Goal: Check status

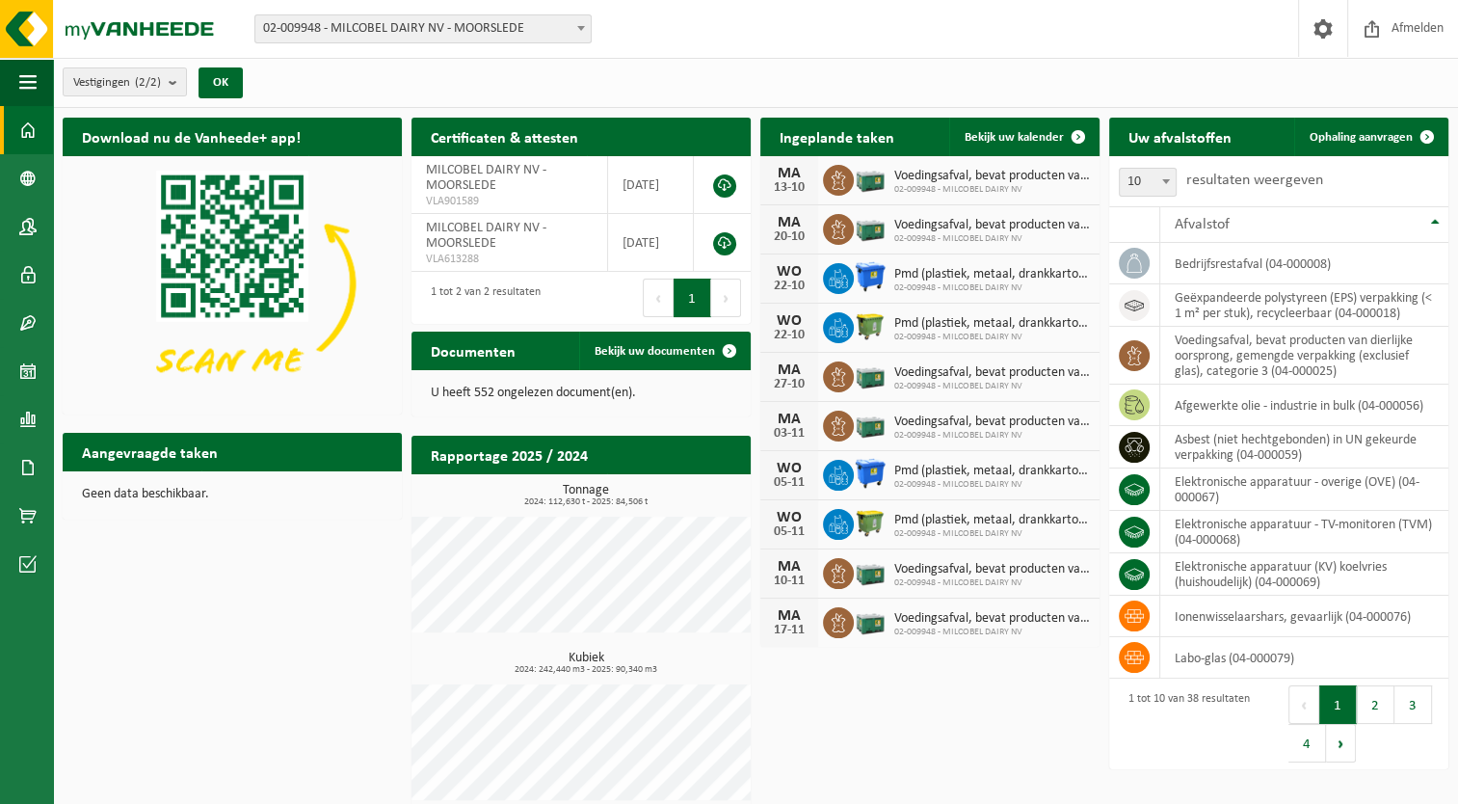
drag, startPoint x: 811, startPoint y: 40, endPoint x: 741, endPoint y: 116, distance: 103.6
click at [811, 43] on div "Vestiging: 02-009948 - MILCOBEL DAIRY NV - MOORSLEDE 10-814518 - BELGOMILK MOOR…" at bounding box center [729, 29] width 1458 height 59
click at [22, 184] on span at bounding box center [27, 178] width 17 height 48
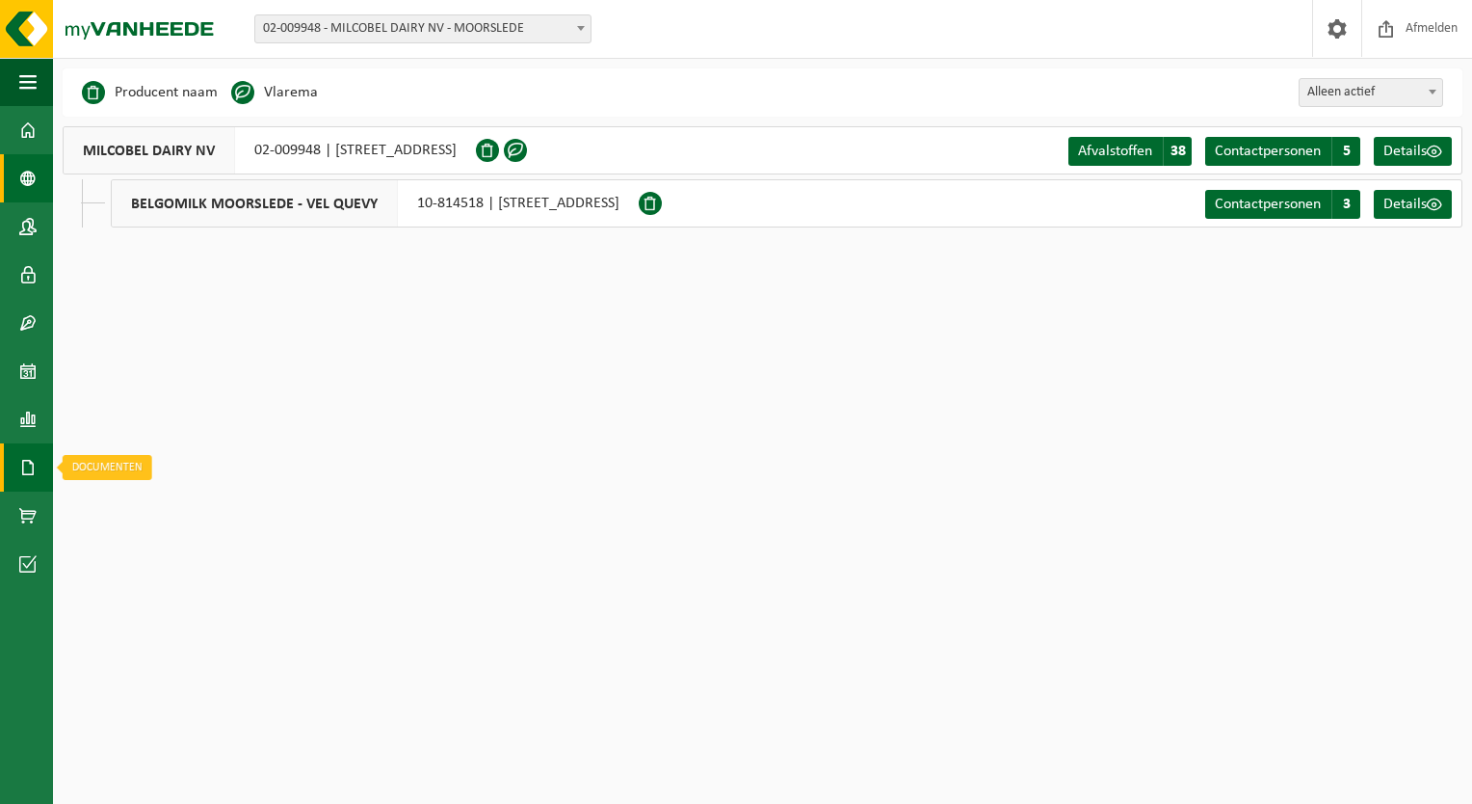
click at [20, 459] on span at bounding box center [27, 467] width 17 height 48
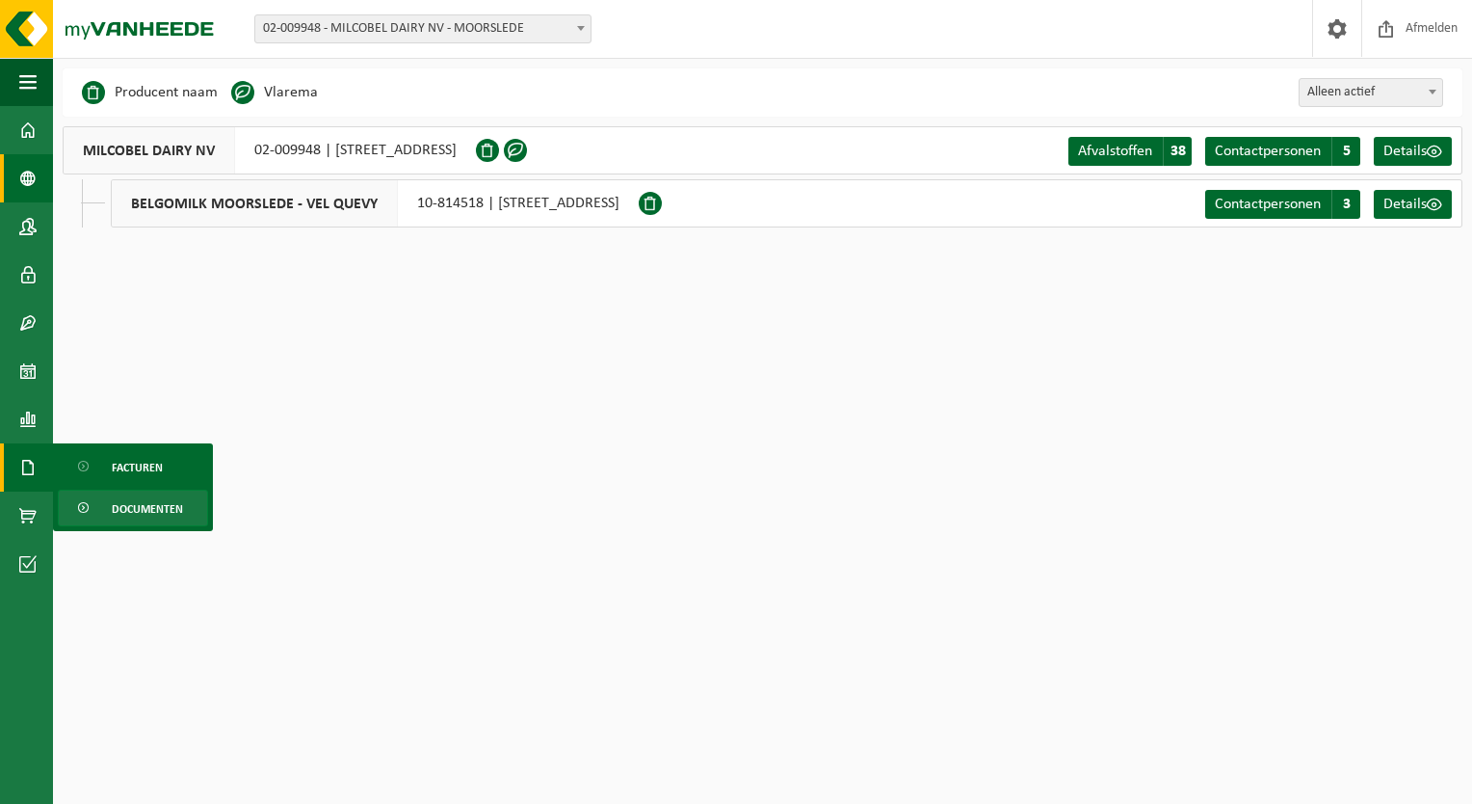
click at [135, 505] on span "Documenten" at bounding box center [147, 508] width 71 height 37
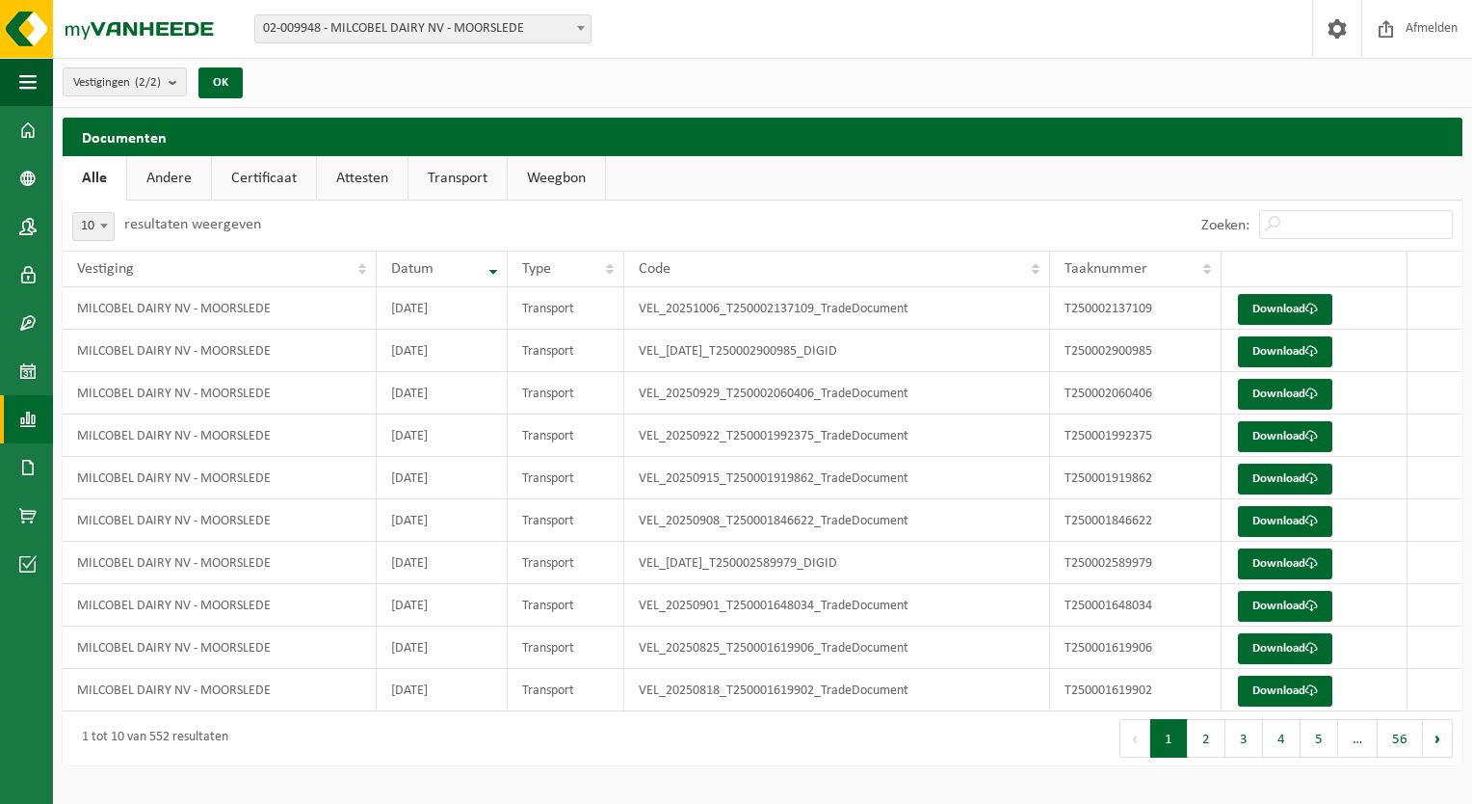
click at [31, 422] on span at bounding box center [27, 419] width 17 height 48
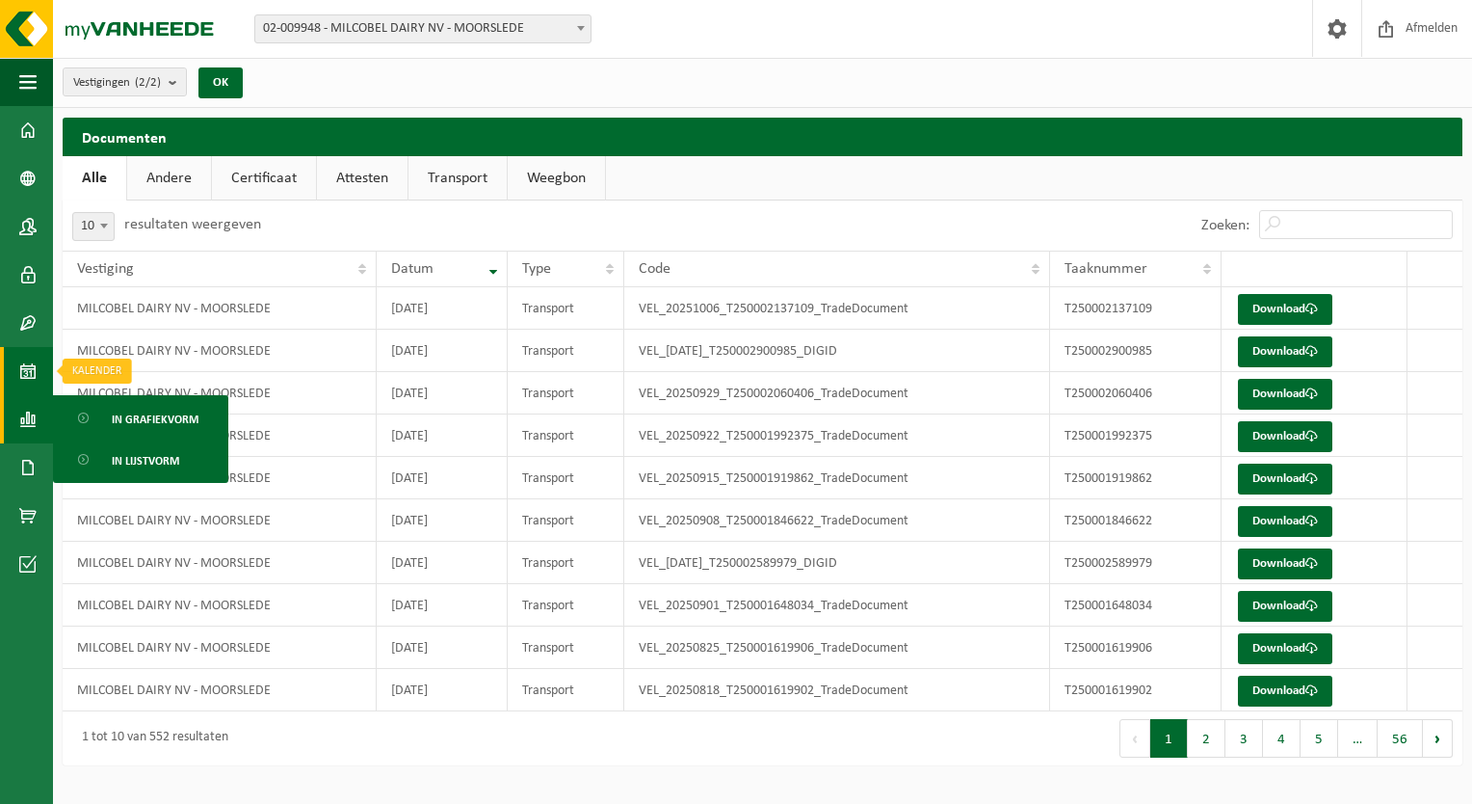
click at [34, 373] on span at bounding box center [27, 371] width 17 height 48
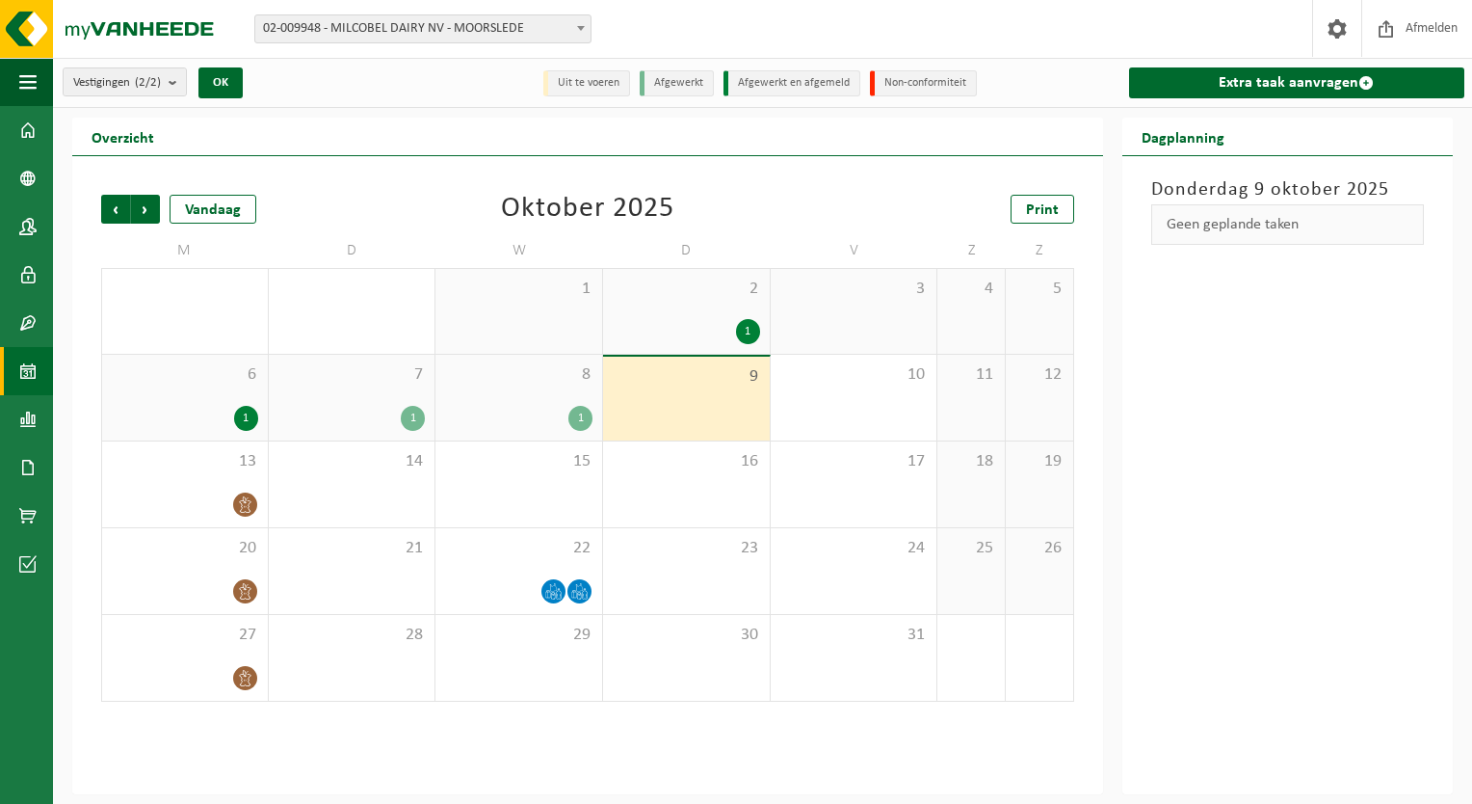
click at [236, 401] on div "6 1" at bounding box center [185, 398] width 166 height 86
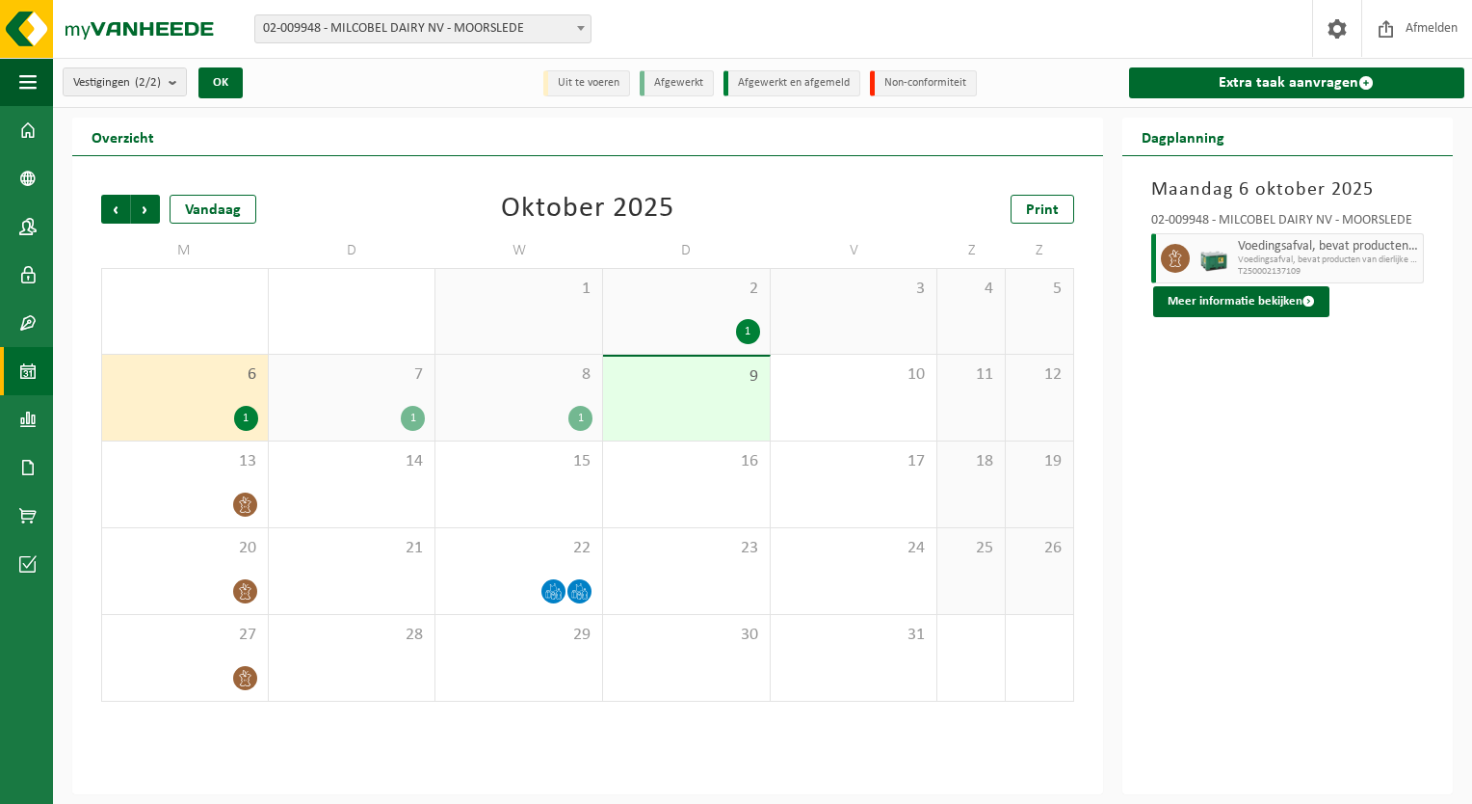
click at [247, 416] on div "1" at bounding box center [246, 418] width 24 height 25
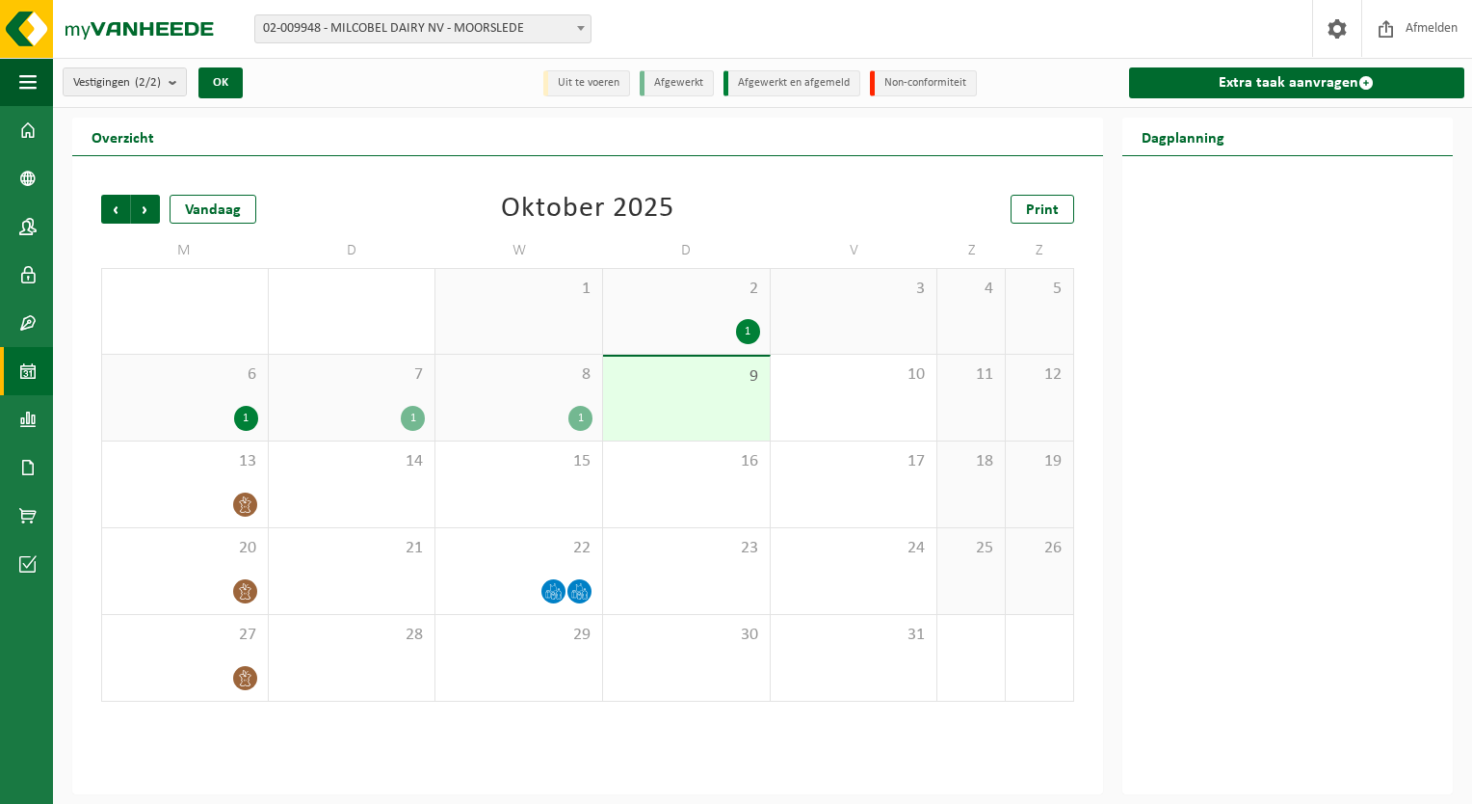
click at [407, 416] on div "1" at bounding box center [413, 418] width 24 height 25
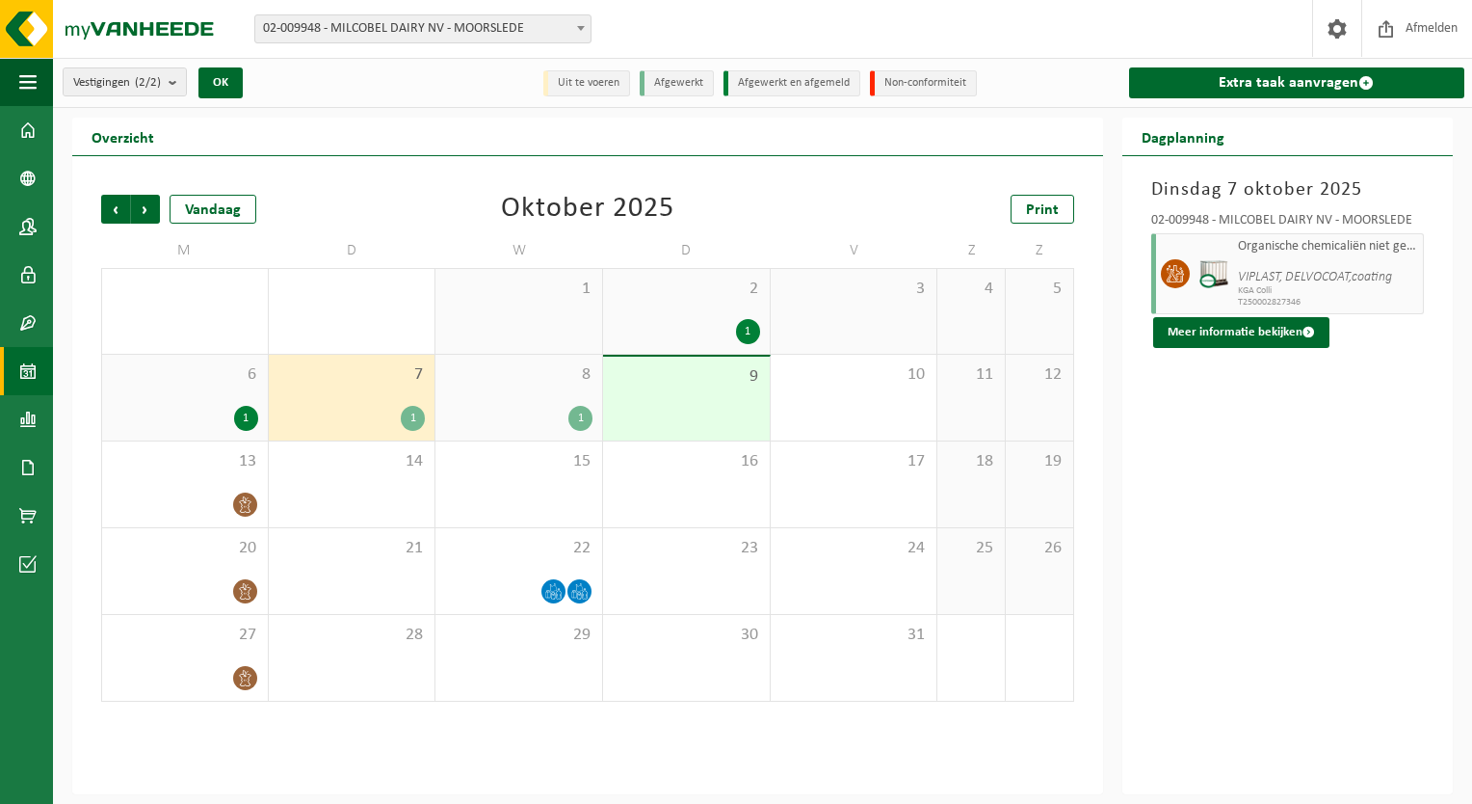
click at [569, 416] on div "1" at bounding box center [581, 418] width 24 height 25
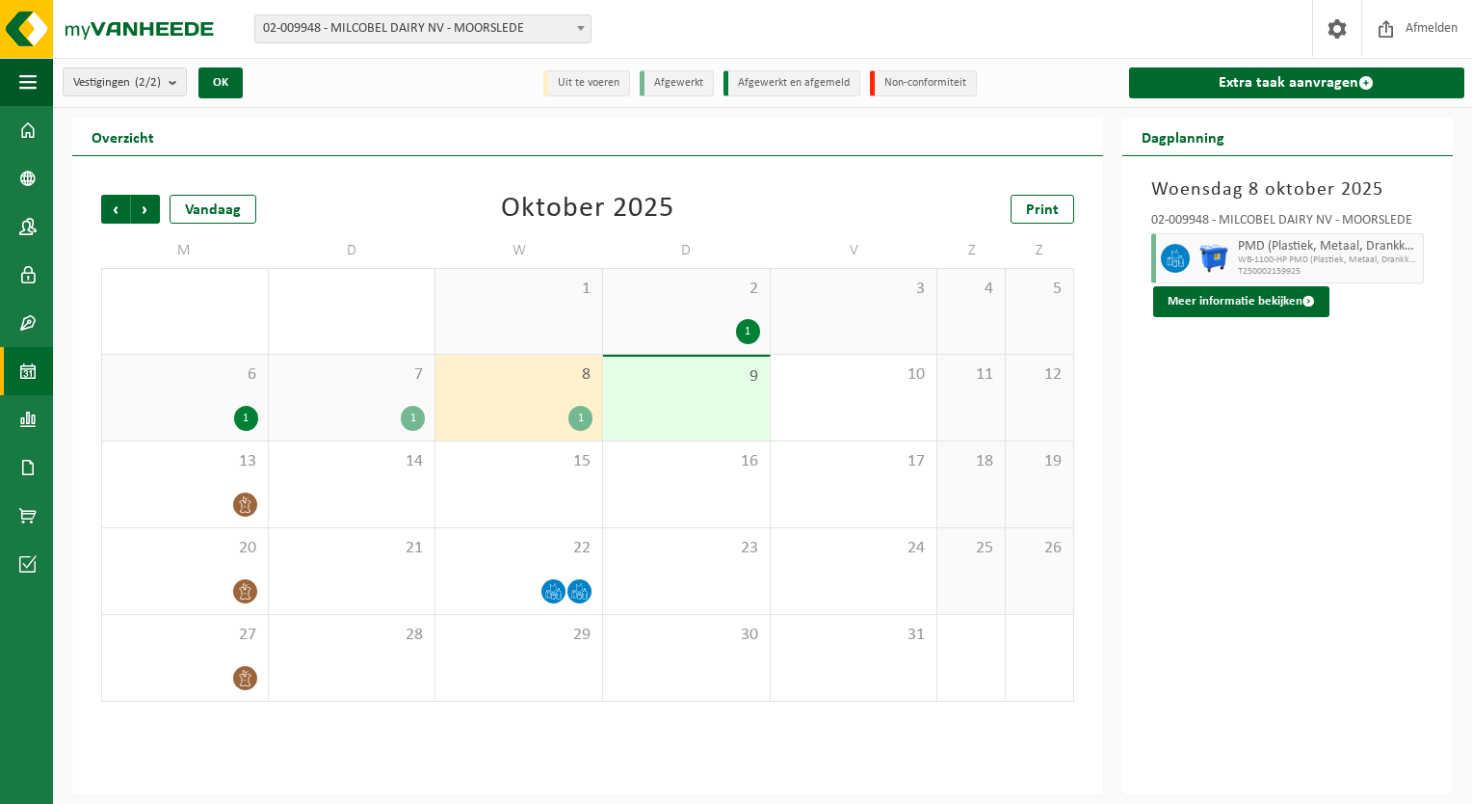
click at [578, 415] on div "1" at bounding box center [581, 418] width 24 height 25
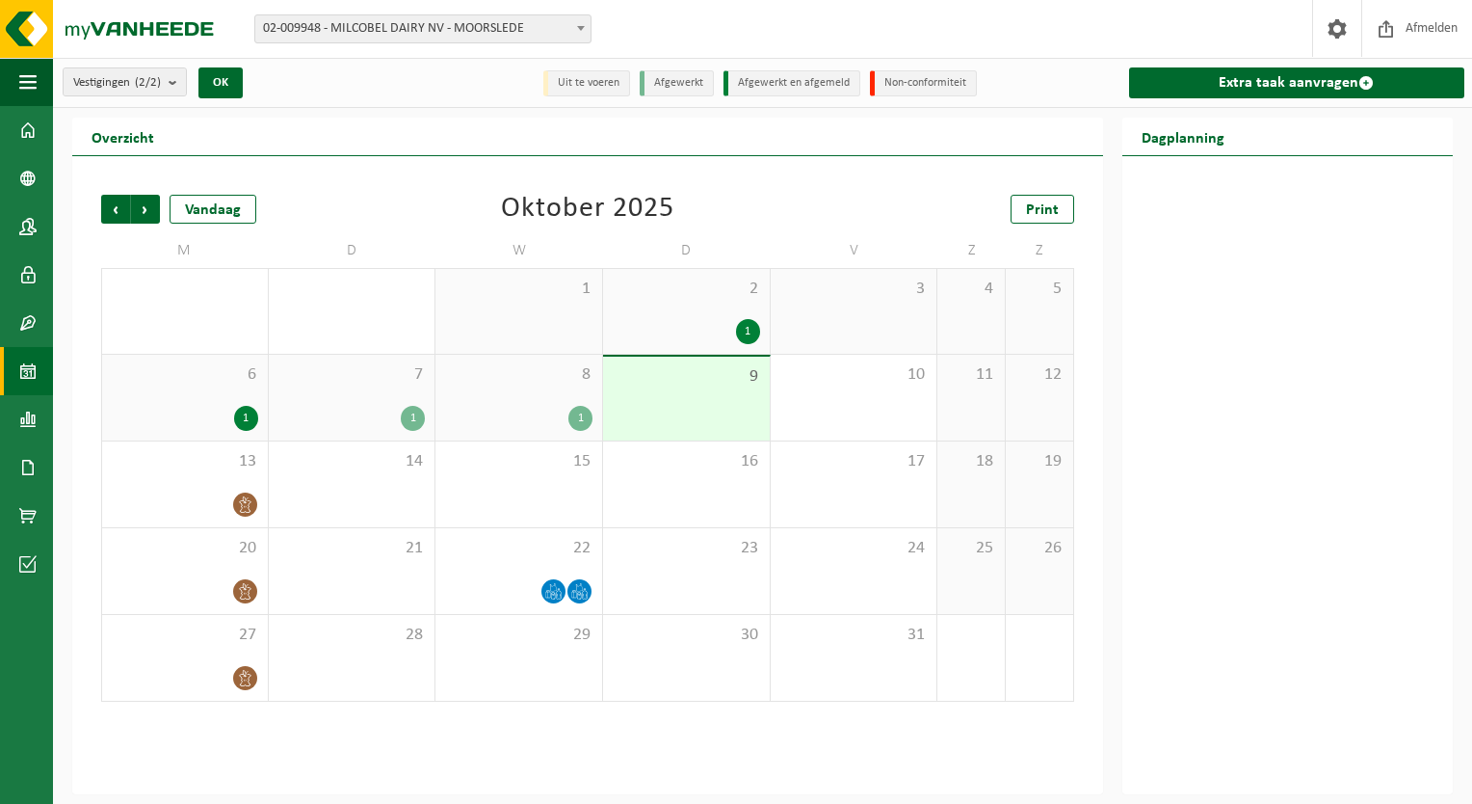
click at [578, 416] on div "1" at bounding box center [581, 418] width 24 height 25
